Goal: Task Accomplishment & Management: Manage account settings

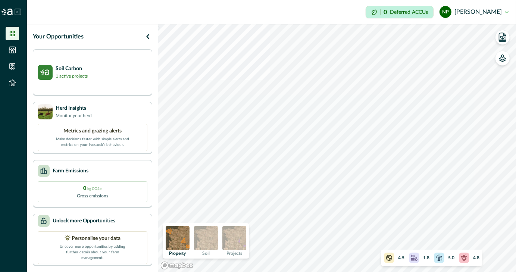
click at [212, 232] on img at bounding box center [206, 238] width 24 height 24
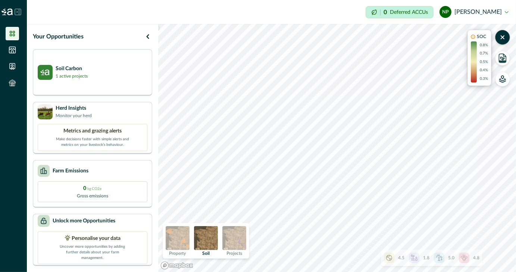
click at [236, 234] on img at bounding box center [234, 238] width 24 height 24
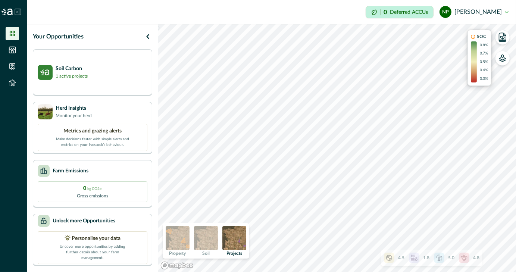
click at [246, 236] on img at bounding box center [234, 238] width 24 height 24
click at [208, 233] on img at bounding box center [206, 238] width 24 height 24
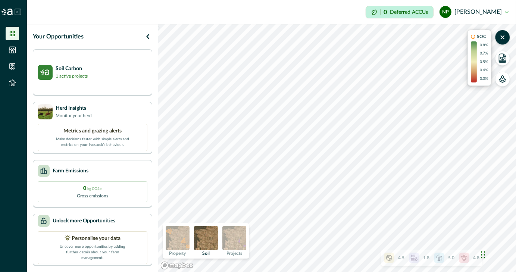
click at [230, 240] on img at bounding box center [234, 238] width 24 height 24
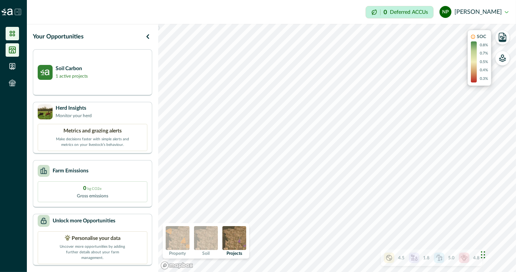
click at [8, 47] on li at bounding box center [12, 49] width 13 height 13
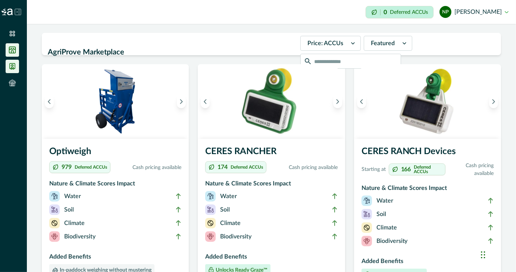
click at [12, 64] on icon at bounding box center [12, 66] width 5 height 6
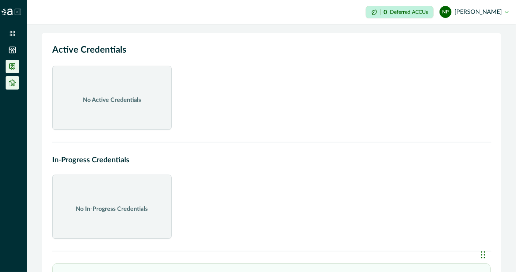
click at [8, 80] on li at bounding box center [12, 82] width 13 height 13
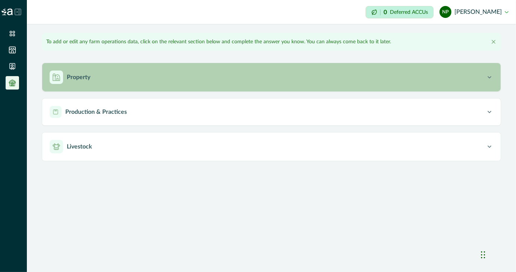
click at [81, 77] on p "Property" at bounding box center [79, 77] width 24 height 9
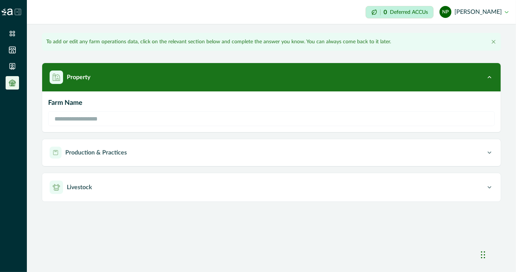
type input "*********"
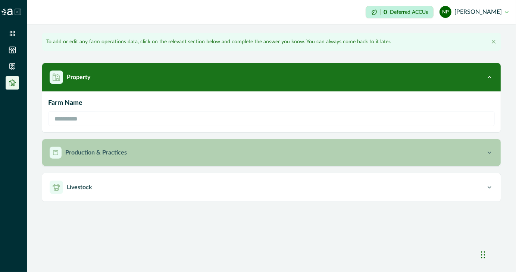
click at [95, 148] on p "Production & Practices" at bounding box center [96, 152] width 62 height 9
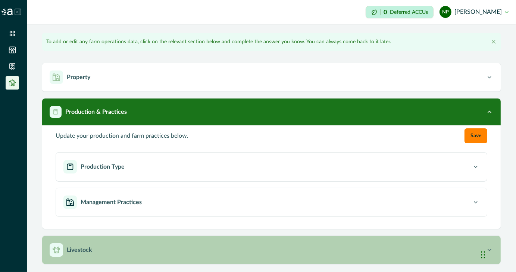
click at [90, 242] on button "Livestock" at bounding box center [271, 250] width 459 height 28
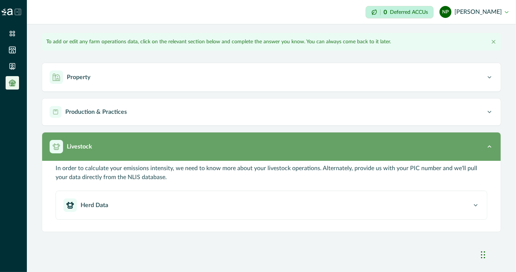
click at [90, 151] on div "Livestock" at bounding box center [268, 146] width 436 height 13
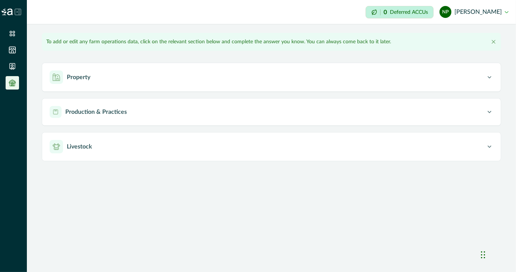
click at [9, 11] on img at bounding box center [6, 12] width 11 height 7
click at [11, 35] on icon at bounding box center [12, 33] width 7 height 7
